Goal: Navigation & Orientation: Understand site structure

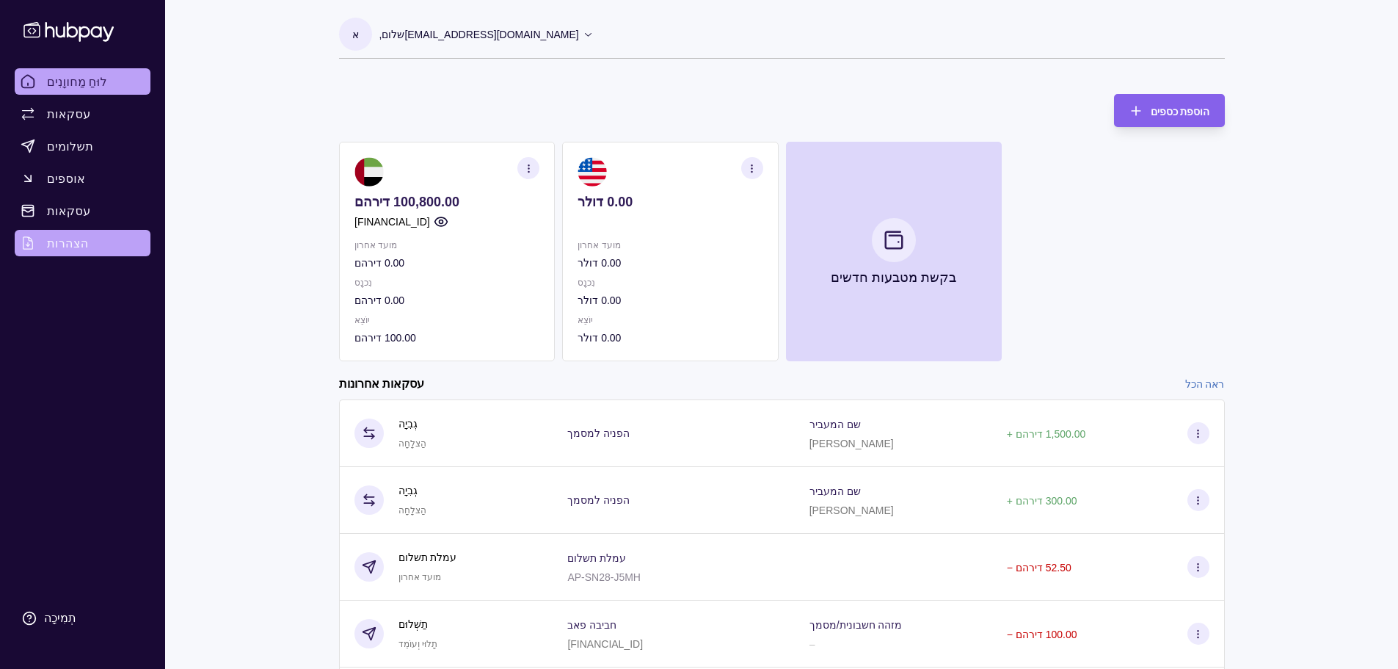
click at [68, 244] on font "הצהרות" at bounding box center [68, 243] width 42 height 15
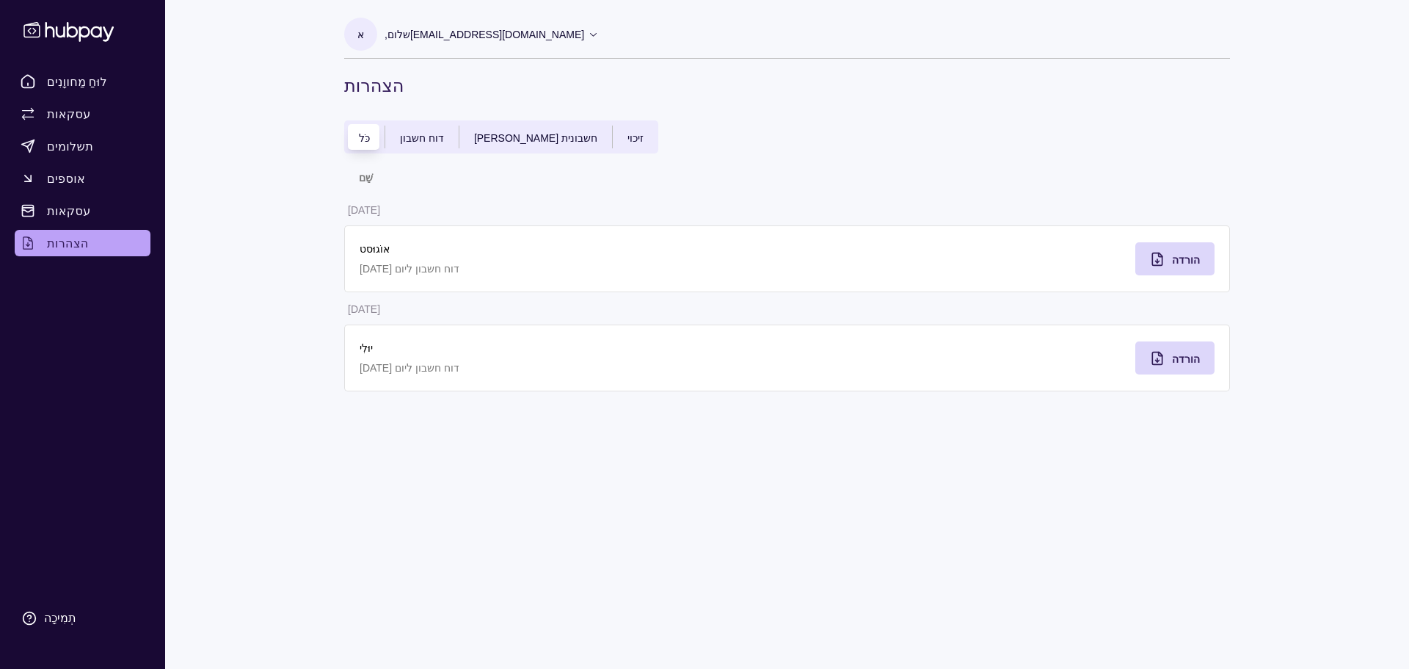
click at [370, 142] on div "כֹּל" at bounding box center [364, 137] width 40 height 18
click at [1190, 264] on font "הורדה" at bounding box center [1186, 260] width 28 height 12
click at [425, 132] on font "דוח חשבון" at bounding box center [422, 138] width 44 height 12
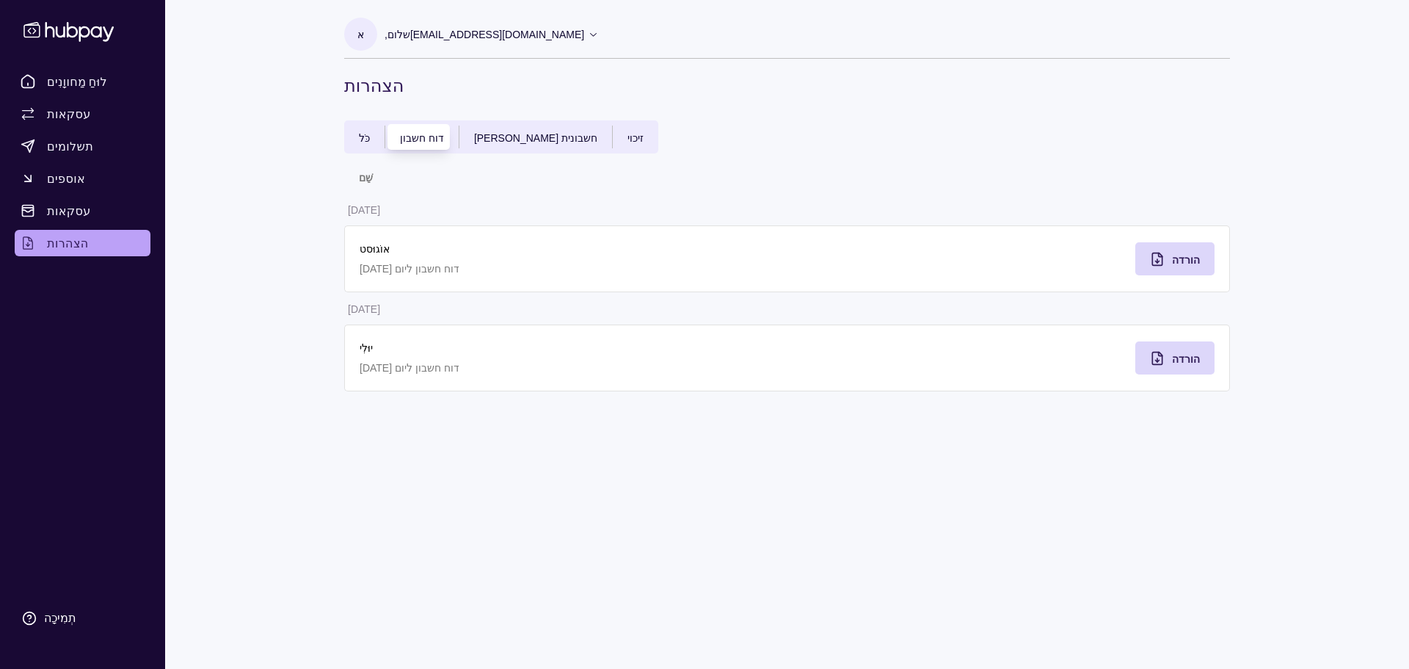
click at [425, 137] on font "דוח חשבון" at bounding box center [422, 138] width 44 height 12
click at [1191, 358] on font "הורדה" at bounding box center [1186, 359] width 28 height 12
click at [460, 455] on div "א שלום, [EMAIL_ADDRESS][DOMAIN_NAME] אדמת [PERSON_NAME] DMCC חֶשְׁבּוֹן תנאים ו…" at bounding box center [787, 334] width 945 height 669
click at [288, 265] on div "לוּחַ מַחווָנִים עסקאות תשלומים אוספים עסקאות הצהרות תְמִיכָה א שלום, [EMAIL_AD…" at bounding box center [704, 334] width 1409 height 669
click at [493, 188] on th "שֵׁם" at bounding box center [565, 177] width 443 height 32
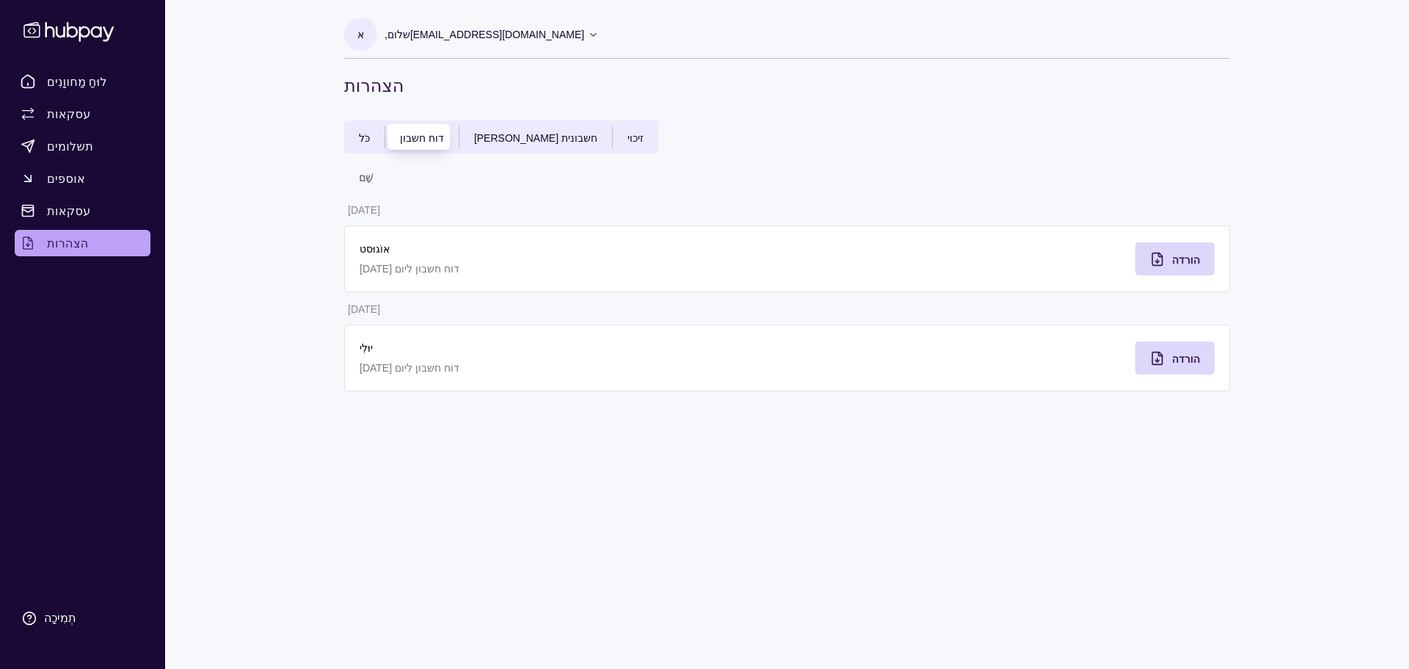
click at [366, 130] on div "כֹּל" at bounding box center [364, 137] width 40 height 18
click at [369, 132] on div "כֹּל" at bounding box center [364, 137] width 40 height 18
click at [79, 112] on font "עסקאות" at bounding box center [69, 113] width 44 height 15
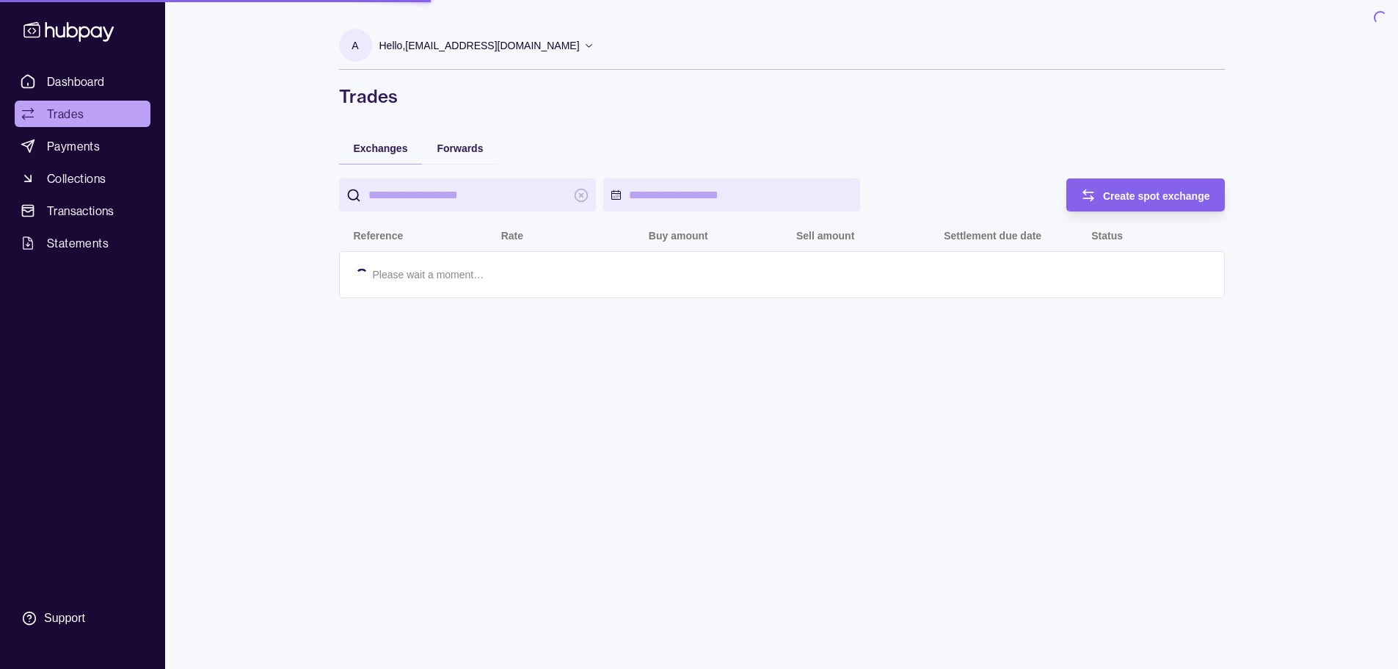
click at [79, 112] on span "Trades" at bounding box center [65, 114] width 37 height 18
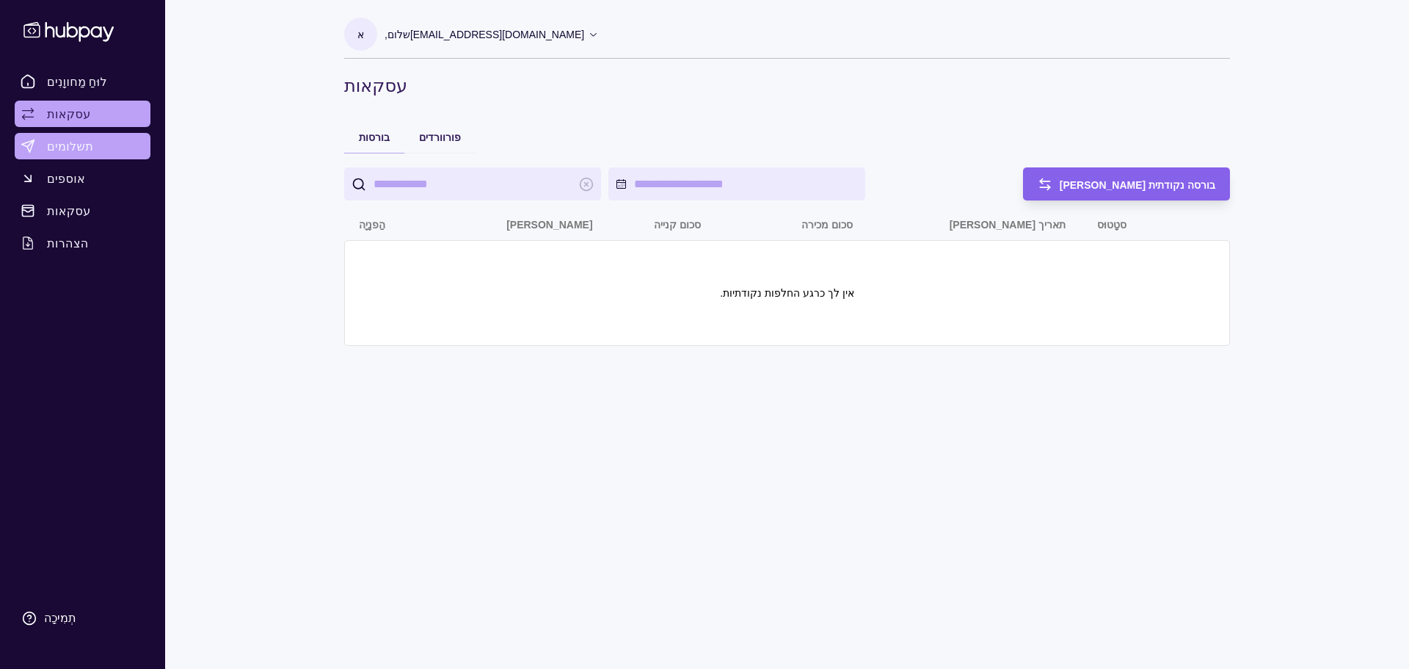
click at [64, 146] on font "תשלומים" at bounding box center [70, 146] width 46 height 15
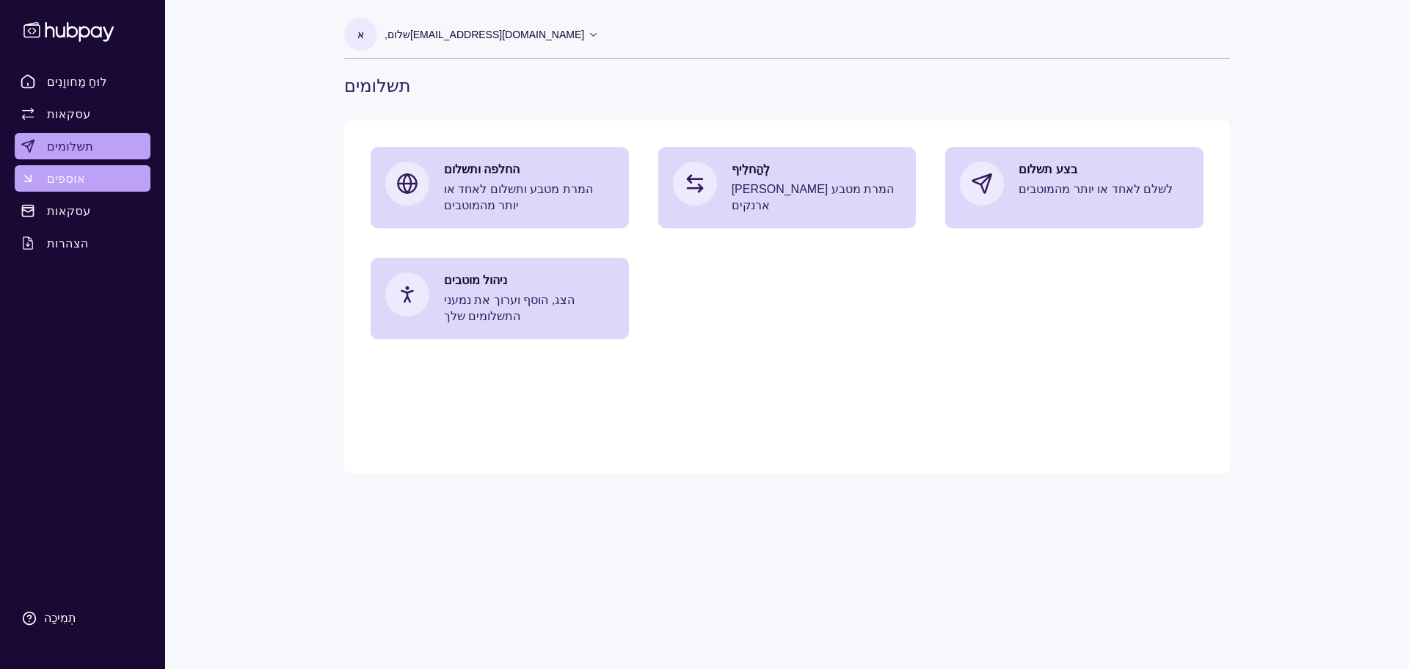
click at [68, 180] on font "אוספים" at bounding box center [66, 178] width 38 height 15
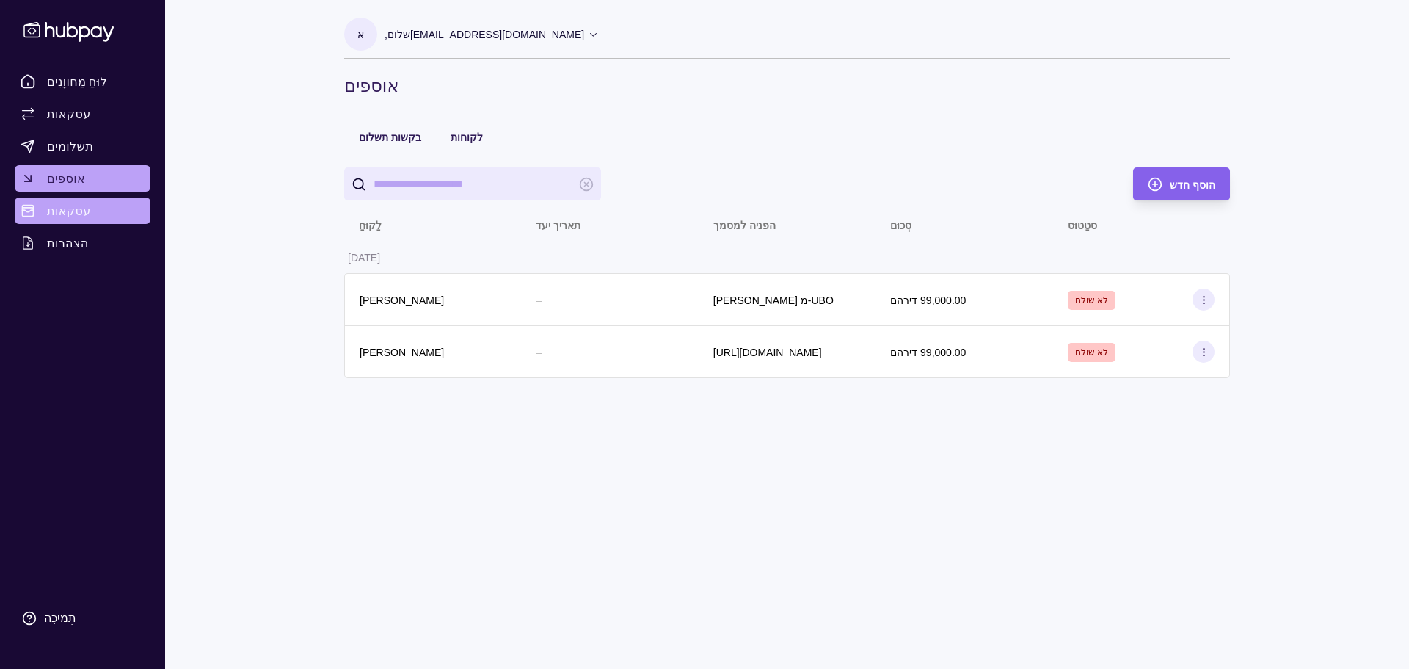
click at [67, 213] on font "עסקאות" at bounding box center [69, 210] width 44 height 15
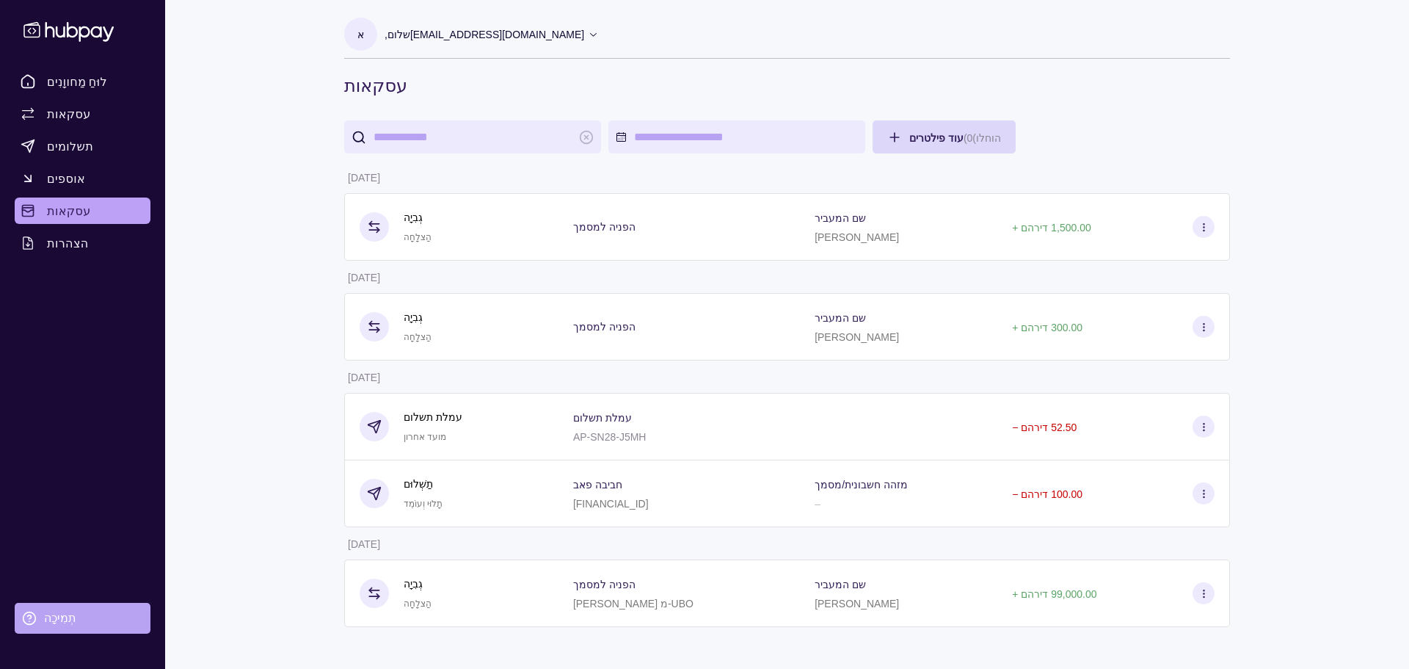
click at [51, 615] on font "תְמִיכָה" at bounding box center [60, 618] width 32 height 12
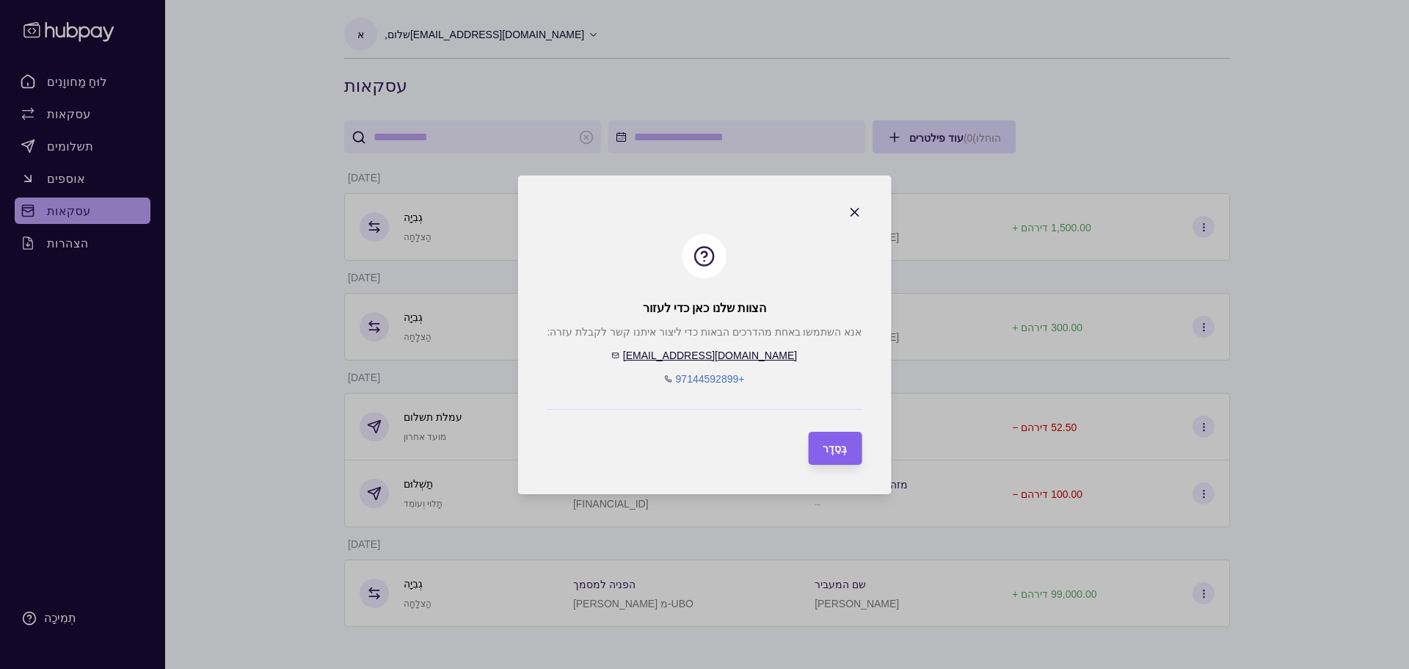
click at [701, 355] on font "[EMAIL_ADDRESS][DOMAIN_NAME]" at bounding box center [710, 355] width 174 height 12
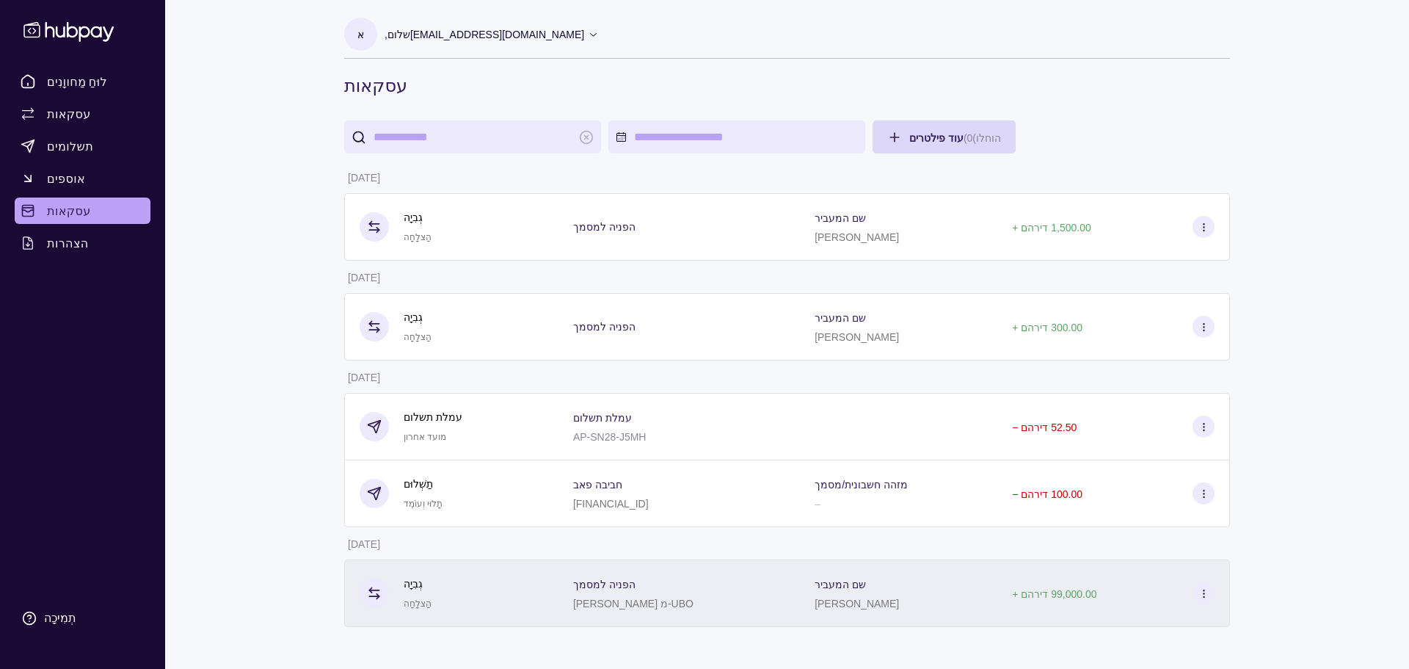
click at [1211, 595] on section at bounding box center [1204, 593] width 22 height 22
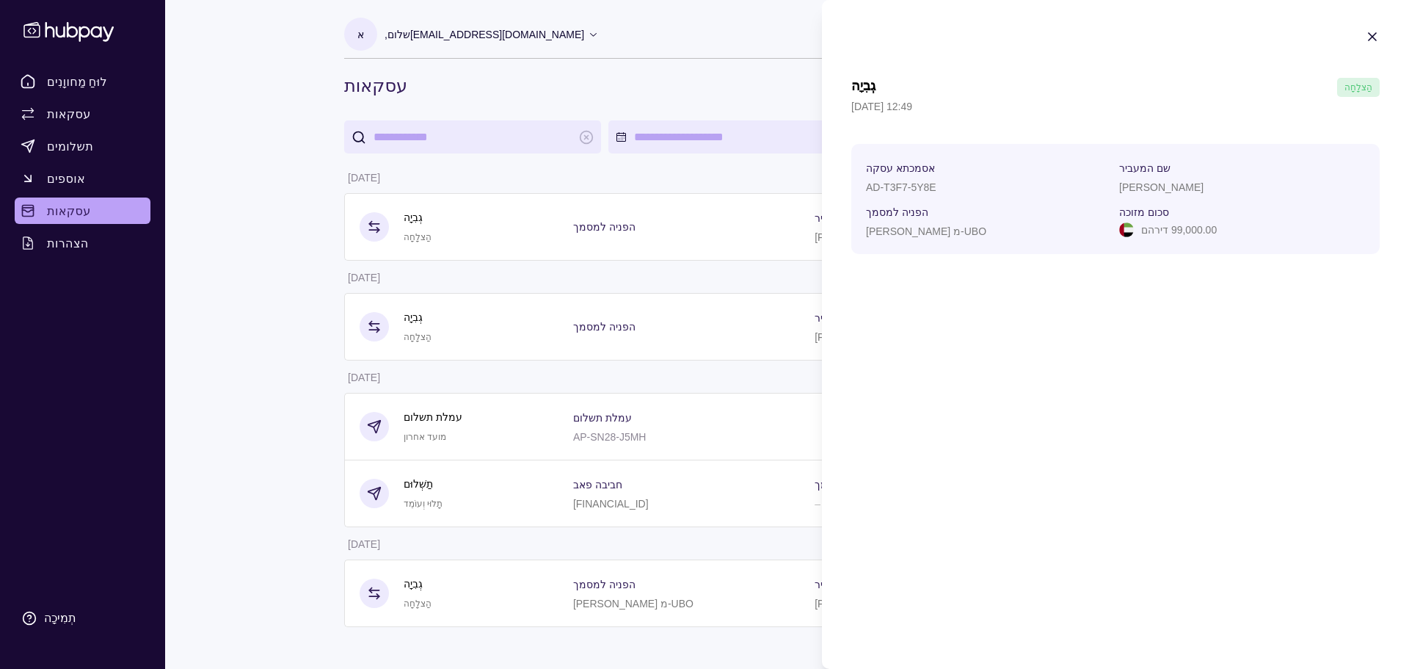
click at [1378, 39] on icon "button" at bounding box center [1372, 36] width 15 height 15
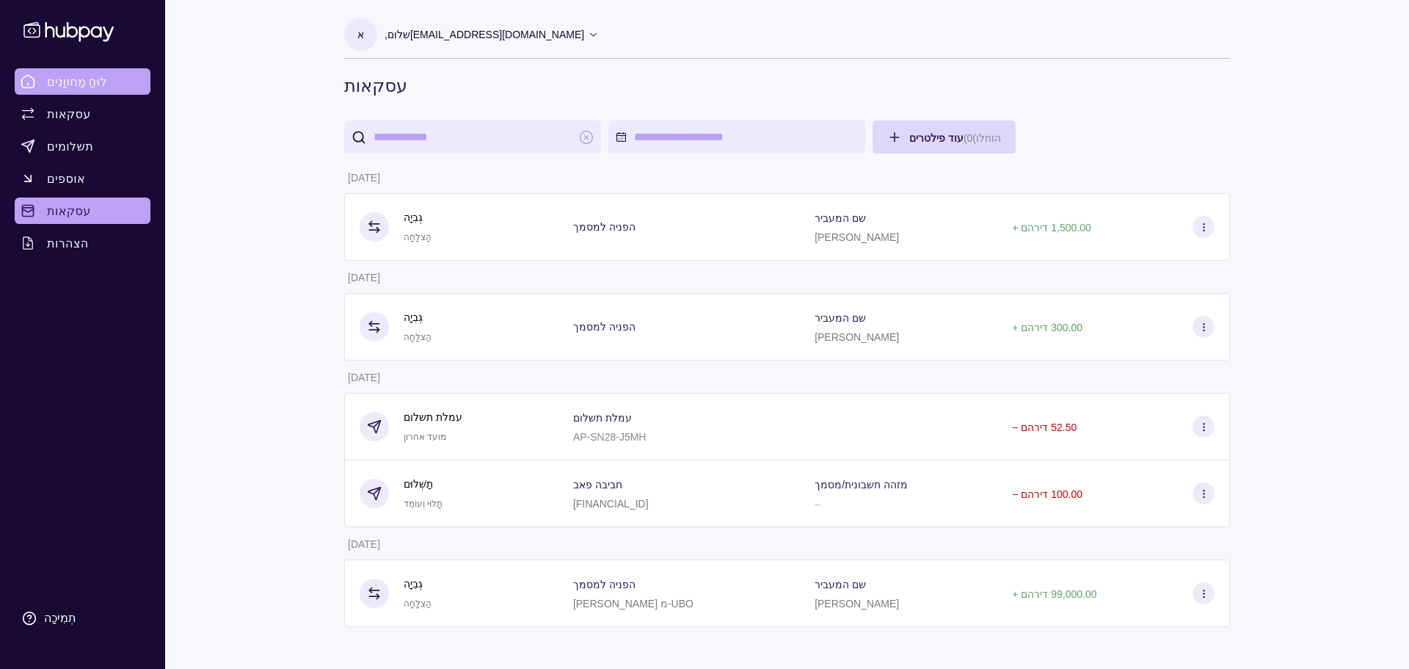
click at [78, 81] on font "לוּחַ מַחווָנִים" at bounding box center [77, 81] width 60 height 15
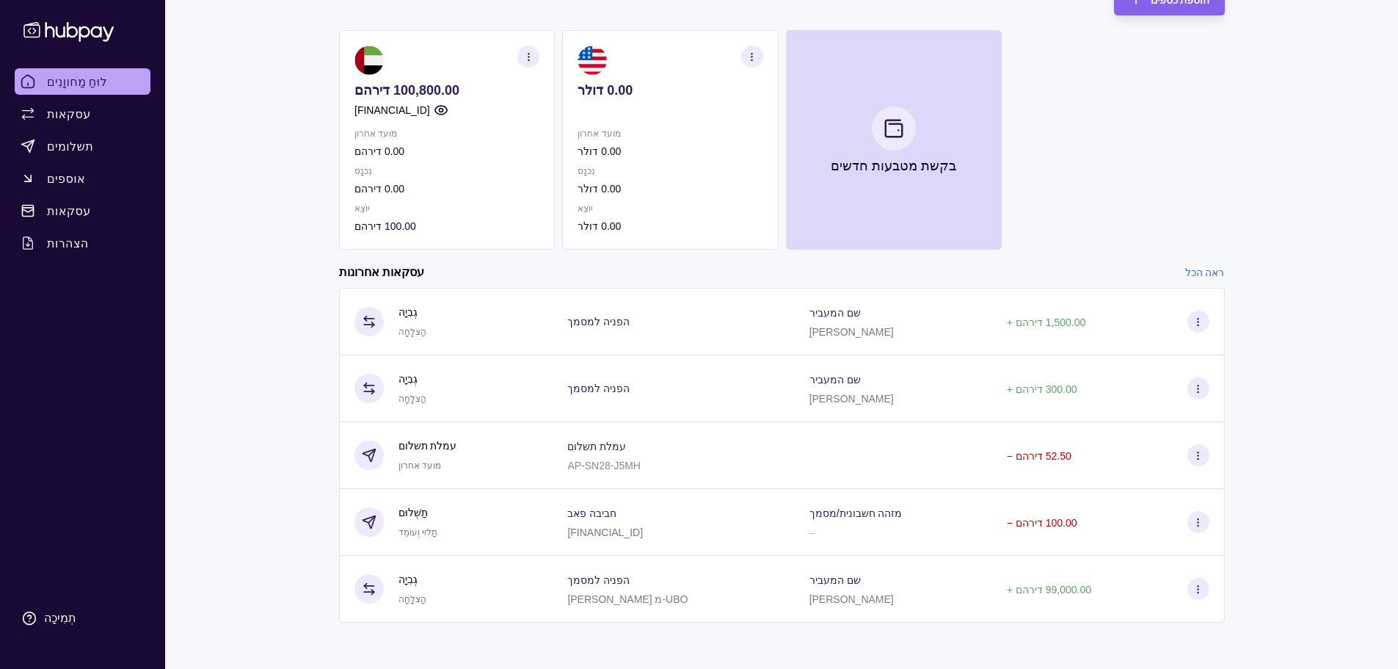
scroll to position [112, 0]
click at [109, 302] on div "לוּחַ מַחווָנִים עסקאות תשלומים אוספים עסקאות הצהרות תְמִיכָה" at bounding box center [83, 350] width 148 height 565
click at [99, 347] on div "לוּחַ מַחווָנִים עסקאות תשלומים אוספים עסקאות הצהרות תְמִיכָה" at bounding box center [83, 350] width 148 height 565
click at [140, 417] on div "לוּחַ מַחווָנִים עסקאות תשלומים אוספים עסקאות הצהרות תְמִיכָה" at bounding box center [83, 350] width 148 height 565
